Goal: Communication & Community: Share content

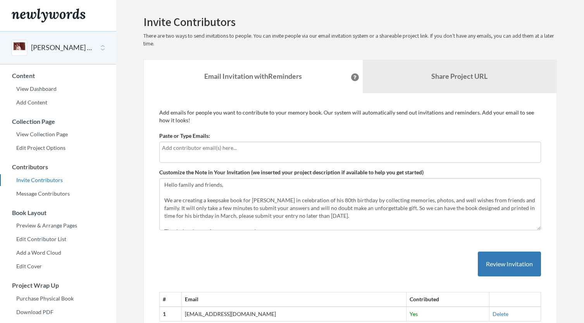
click at [176, 149] on input "text" at bounding box center [350, 147] width 377 height 9
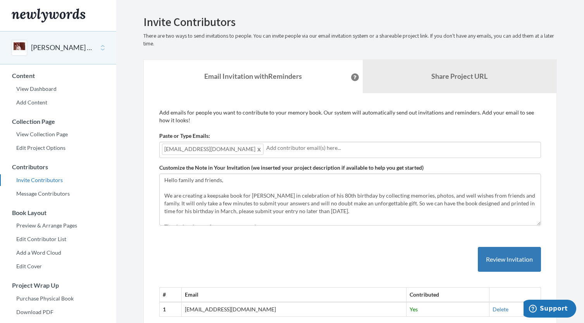
click at [420, 251] on div "# Email Contributed 1 annemariebgriger@gmail.com Yes Delete" at bounding box center [350, 274] width 382 height 86
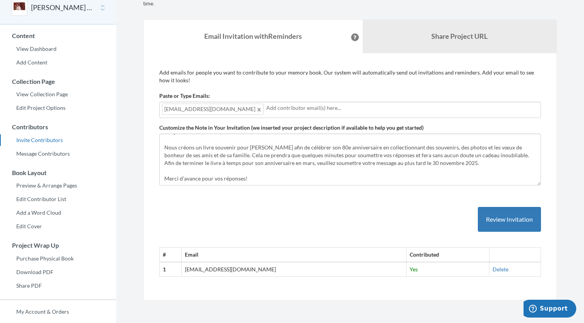
scroll to position [32, 0]
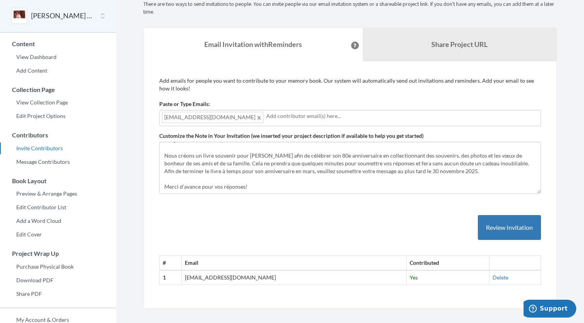
click at [268, 117] on input "text" at bounding box center [402, 116] width 272 height 9
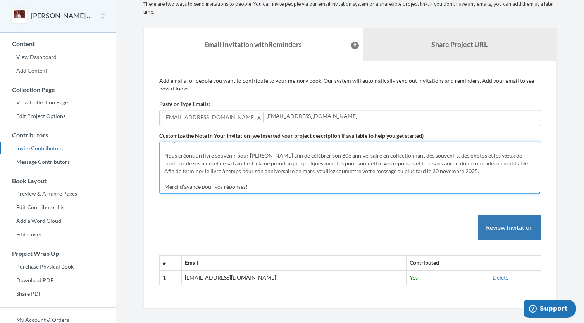
click at [358, 164] on textarea "Hello family and friends, We are creating a keepsake book for [PERSON_NAME] in …" at bounding box center [350, 168] width 382 height 52
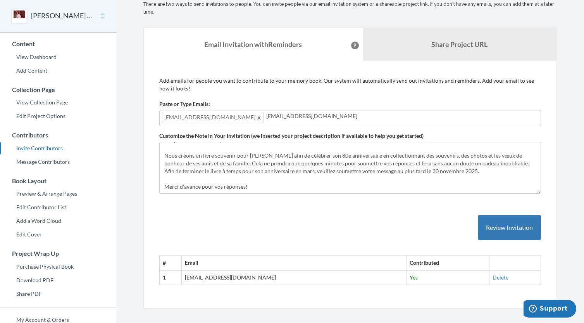
click at [321, 114] on input "i.philippebattikha@gmail.com" at bounding box center [402, 116] width 272 height 9
type input "i"
type input "[EMAIL_ADDRESS][DOMAIN_NAME]"
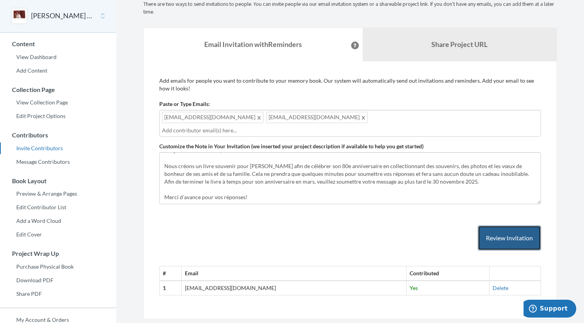
click at [494, 228] on button "Review Invitation" at bounding box center [509, 237] width 63 height 25
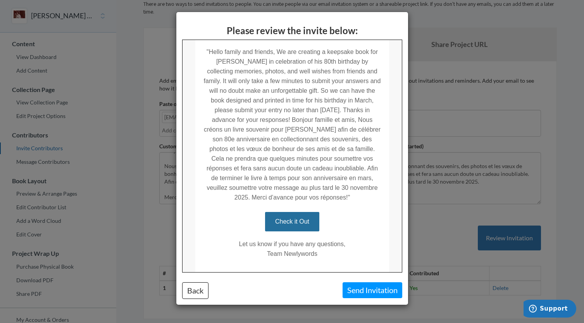
scroll to position [192, 0]
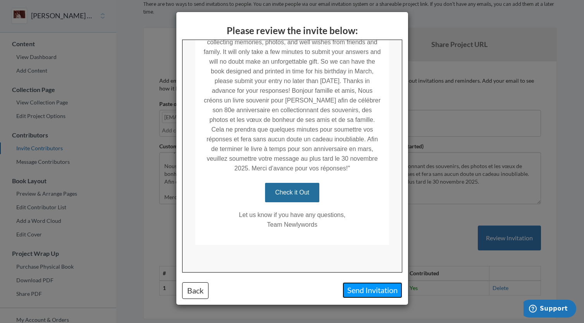
click at [357, 289] on button "Send Invitation" at bounding box center [373, 290] width 60 height 16
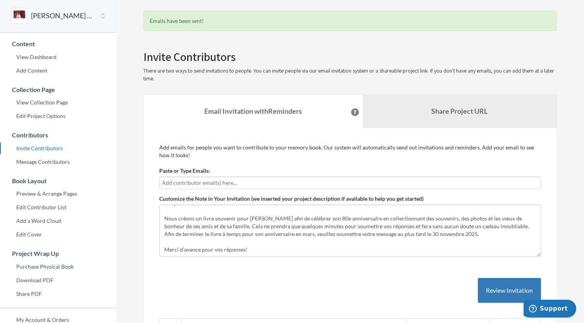
scroll to position [0, 0]
click at [190, 183] on input "text" at bounding box center [350, 182] width 377 height 9
type input "[EMAIL_ADDRESS][DOMAIN_NAME]"
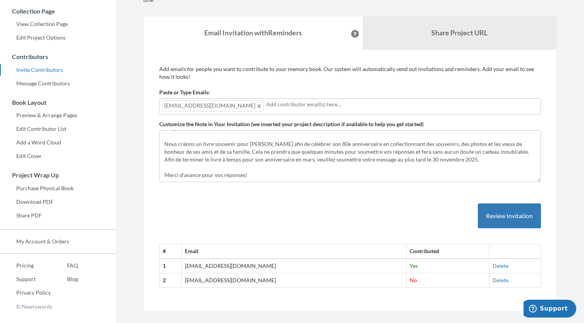
scroll to position [112, 0]
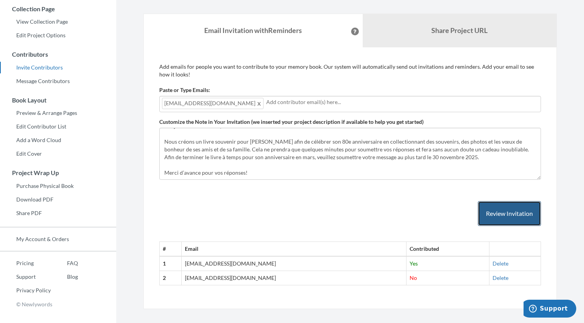
click at [499, 211] on button "Review Invitation" at bounding box center [509, 213] width 63 height 25
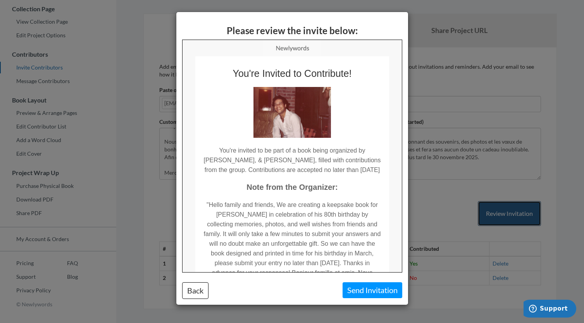
scroll to position [0, 0]
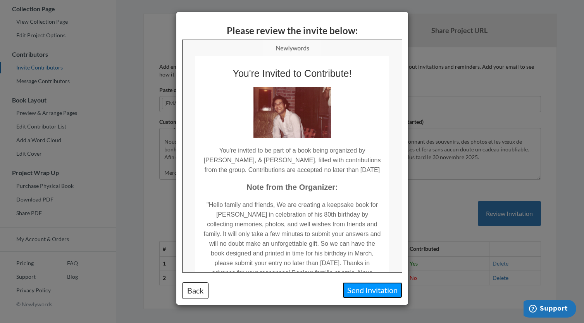
click at [363, 291] on button "Send Invitation" at bounding box center [373, 290] width 60 height 16
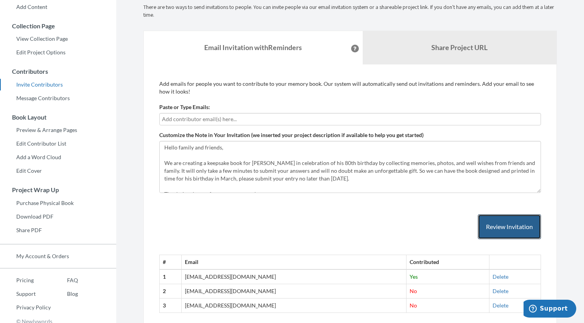
scroll to position [94, 0]
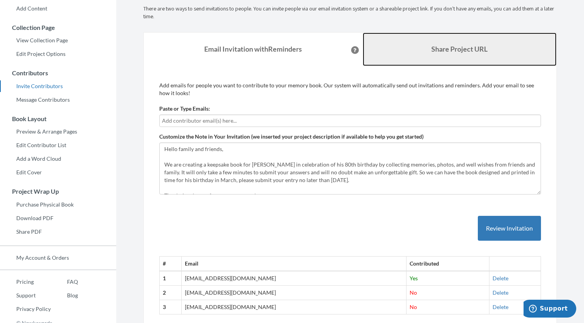
click at [410, 45] on link "Share Project URL" at bounding box center [460, 49] width 194 height 33
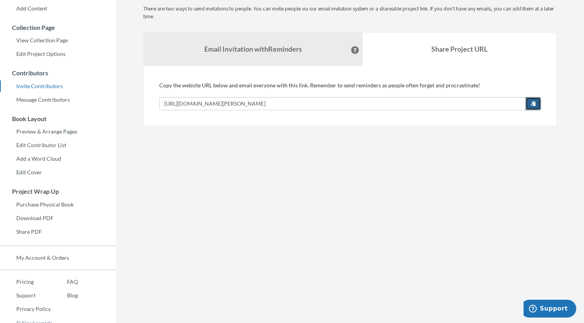
click at [534, 104] on span "button" at bounding box center [533, 102] width 5 height 5
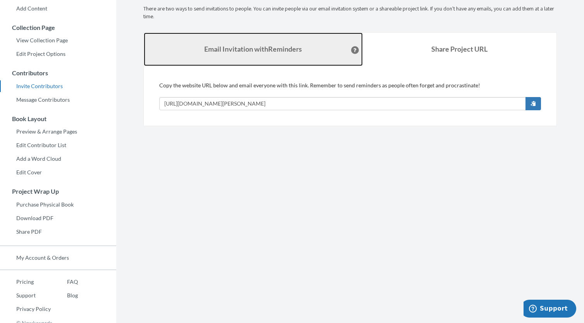
click at [263, 45] on strong "Email Invitation with Reminders" at bounding box center [253, 49] width 98 height 9
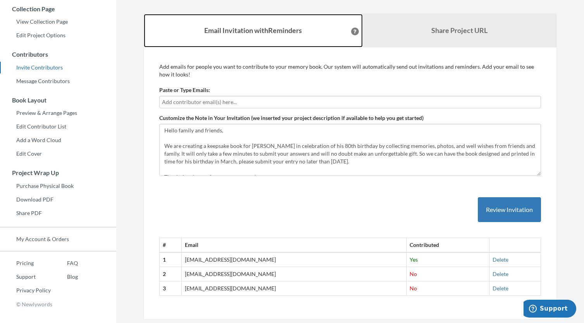
scroll to position [109, 0]
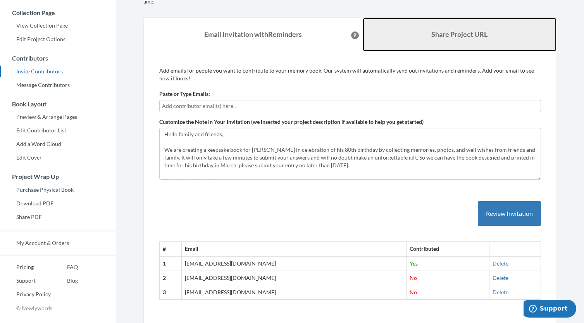
click at [415, 29] on link "Share Project URL" at bounding box center [460, 34] width 194 height 33
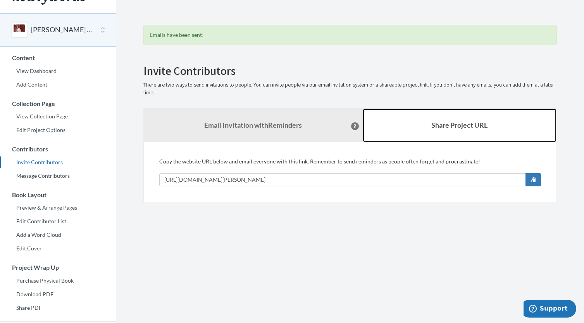
scroll to position [0, 0]
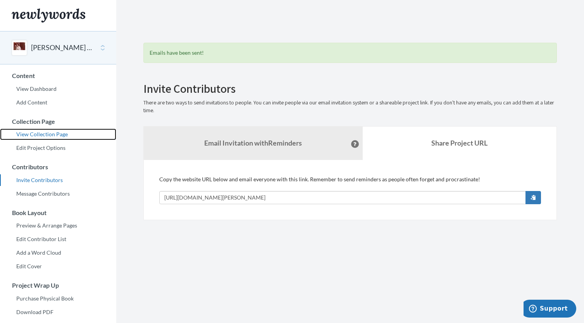
click at [44, 133] on link "View Collection Page" at bounding box center [58, 134] width 116 height 12
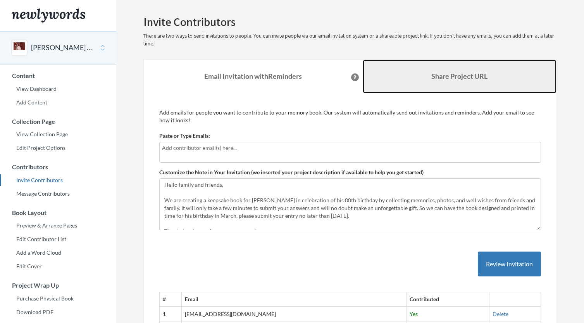
click at [432, 80] on link "Share Project URL" at bounding box center [460, 76] width 194 height 33
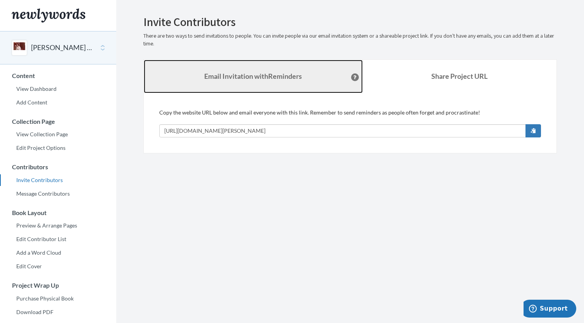
click at [273, 79] on strong "Email Invitation with Reminders" at bounding box center [253, 76] width 98 height 9
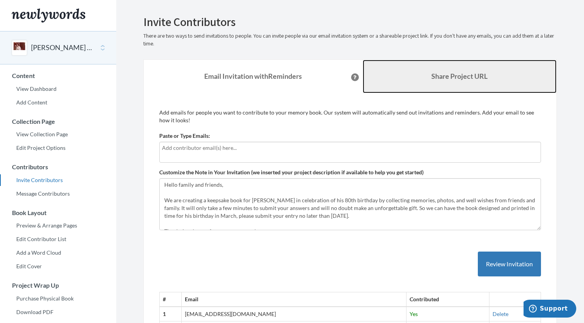
click at [388, 73] on link "Share Project URL" at bounding box center [460, 76] width 194 height 33
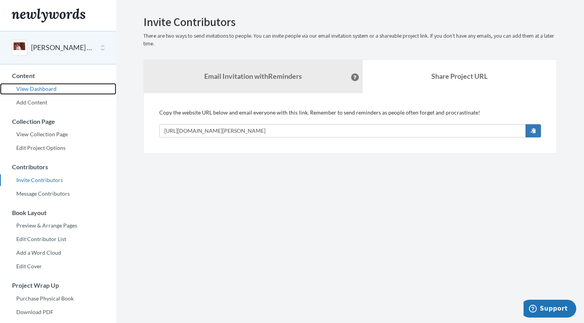
click at [38, 91] on link "View Dashboard" at bounding box center [58, 89] width 116 height 12
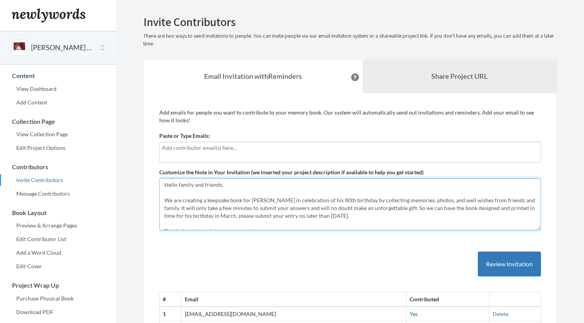
click at [322, 205] on textarea "Hello family and friends, We are creating a keepsake book for [PERSON_NAME] in …" at bounding box center [350, 204] width 382 height 52
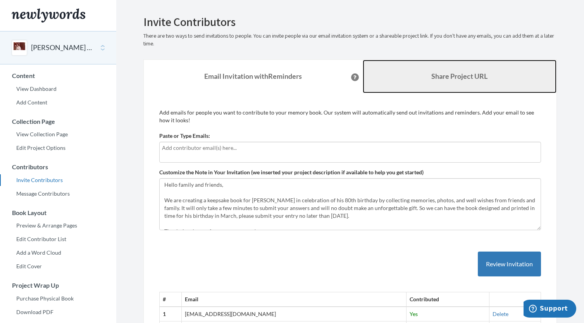
click at [420, 80] on link "Share Project URL" at bounding box center [460, 76] width 194 height 33
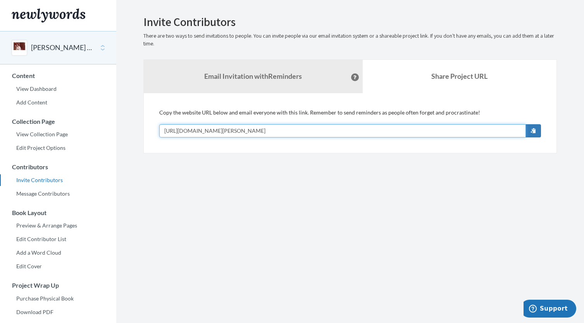
click at [323, 132] on input "[URL][DOMAIN_NAME][PERSON_NAME]" at bounding box center [342, 130] width 367 height 13
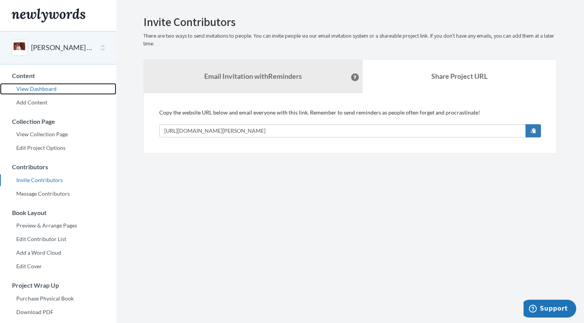
click at [33, 86] on link "View Dashboard" at bounding box center [58, 89] width 116 height 12
